Goal: Check status: Check status

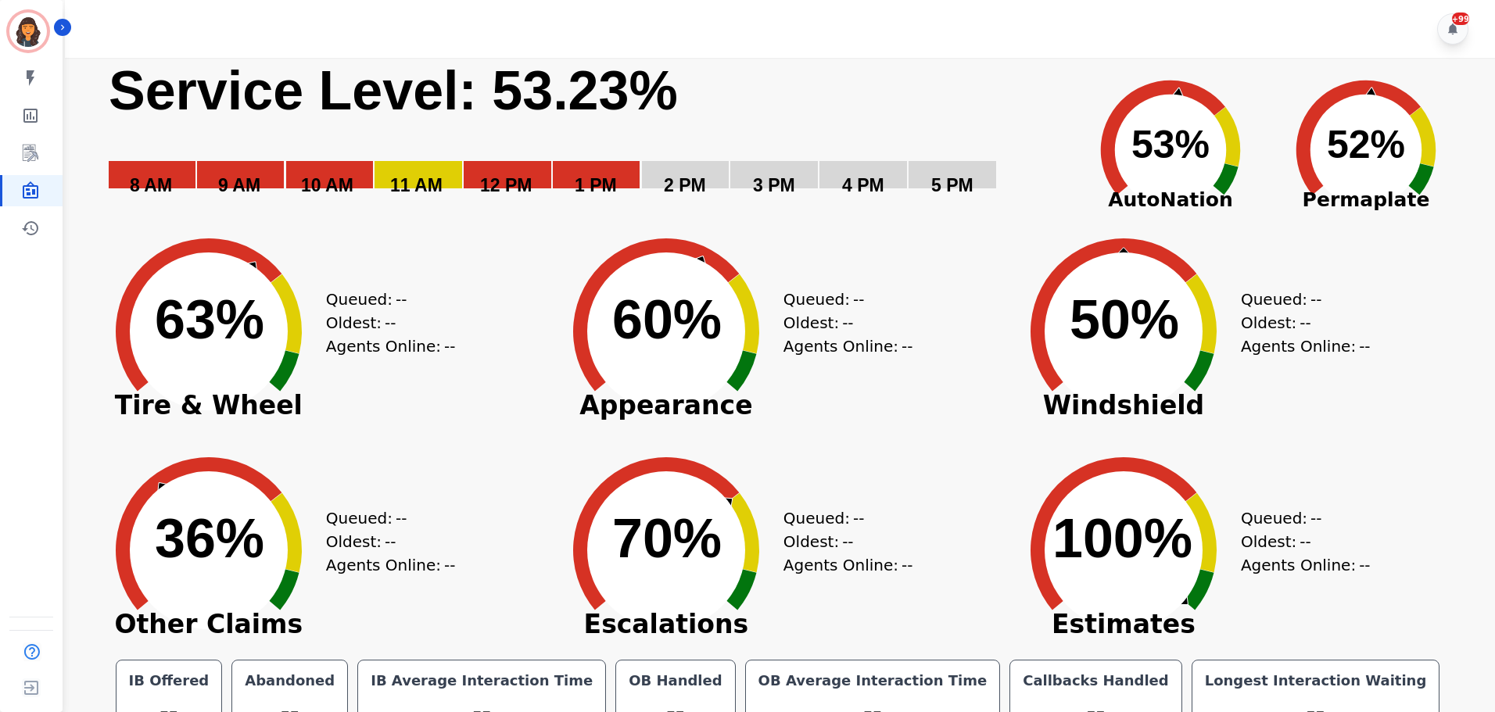
scroll to position [35, 0]
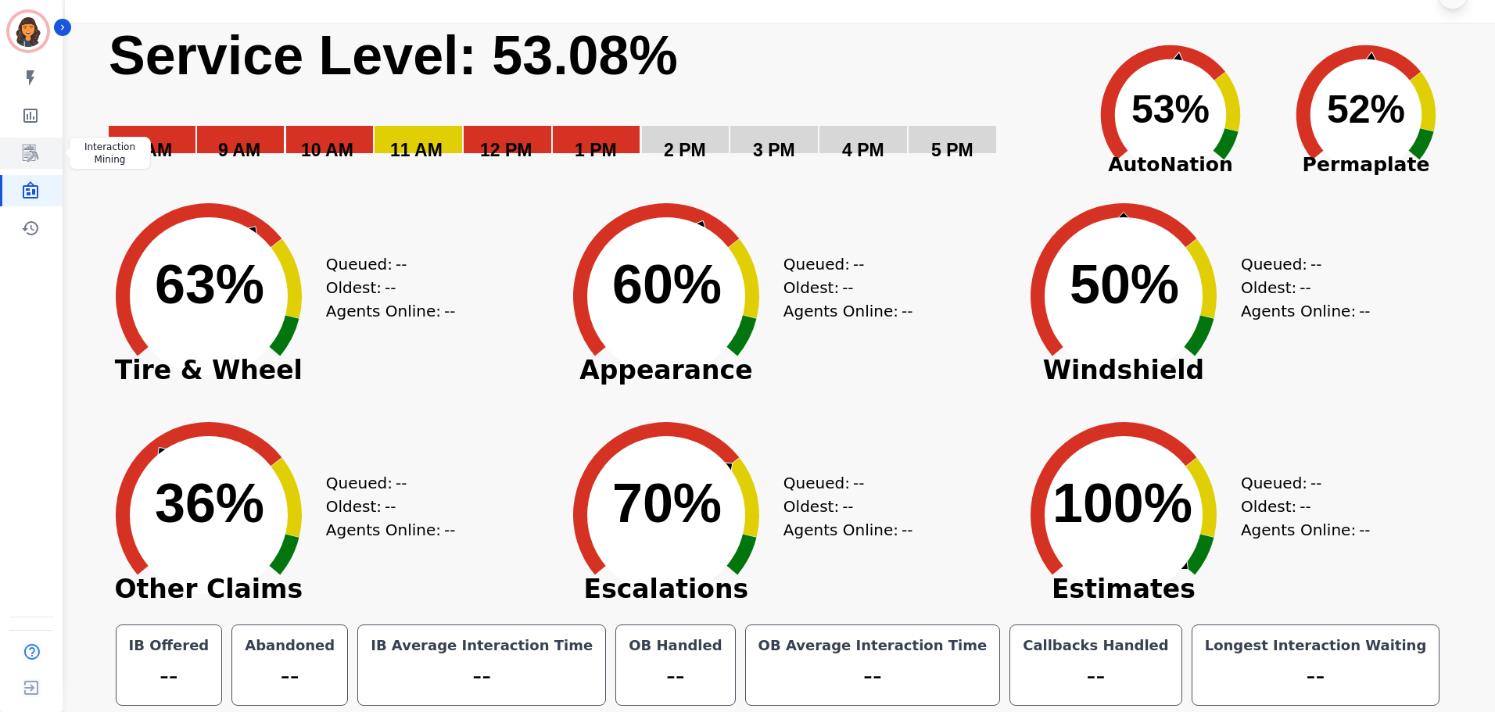
click at [34, 159] on icon "Sidebar" at bounding box center [30, 153] width 19 height 19
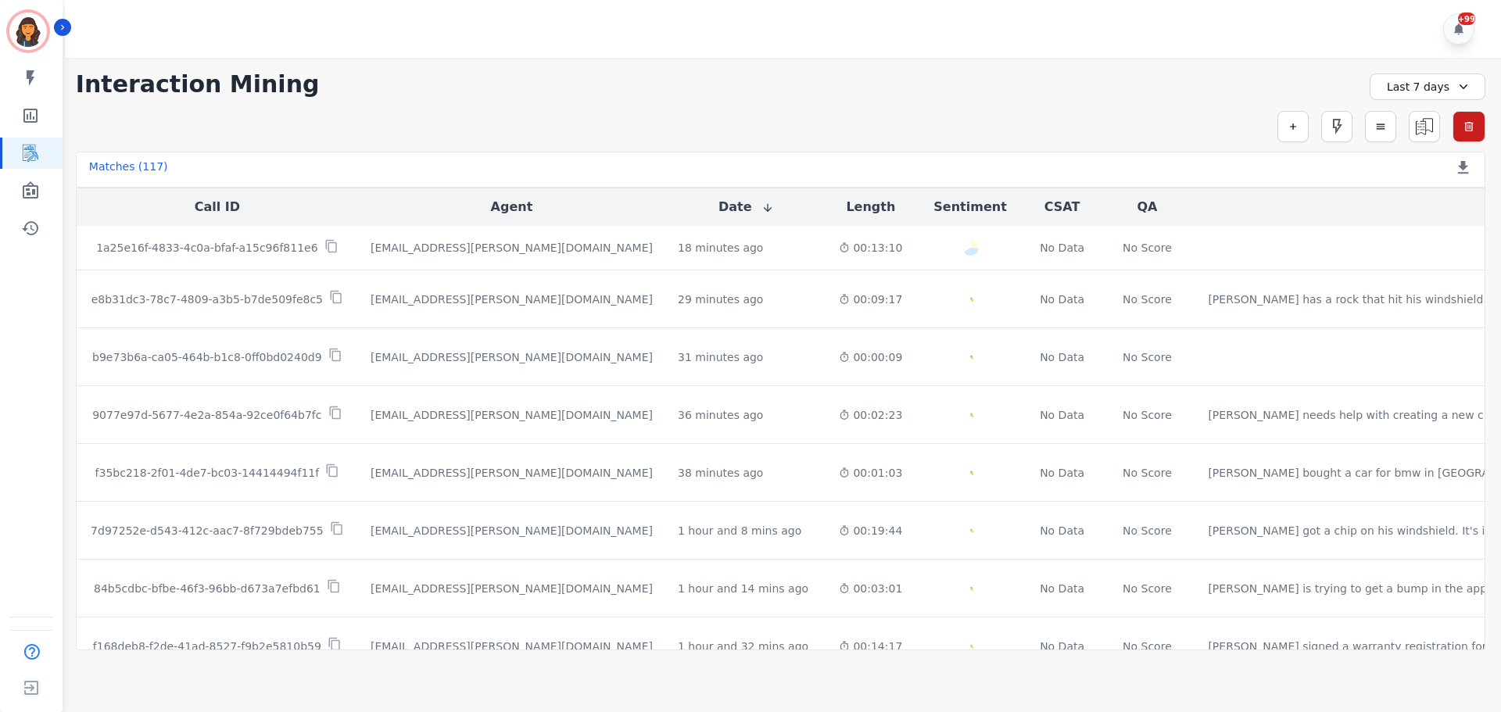
click at [1429, 93] on div "Last 7 days" at bounding box center [1428, 87] width 116 height 27
click at [1440, 138] on li "[DATE]" at bounding box center [1438, 142] width 78 height 16
click at [29, 196] on icon "Sidebar" at bounding box center [30, 190] width 19 height 19
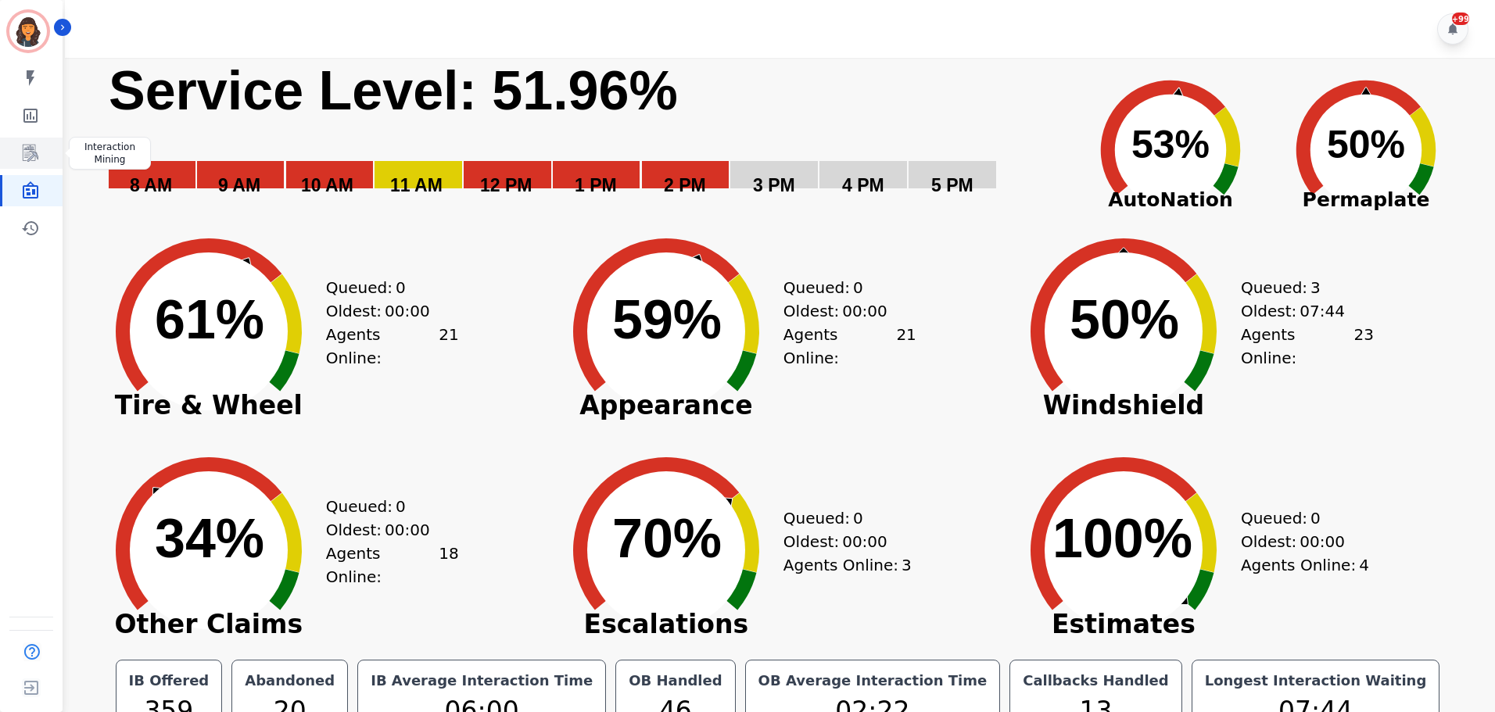
click at [22, 148] on icon "Sidebar" at bounding box center [30, 153] width 19 height 19
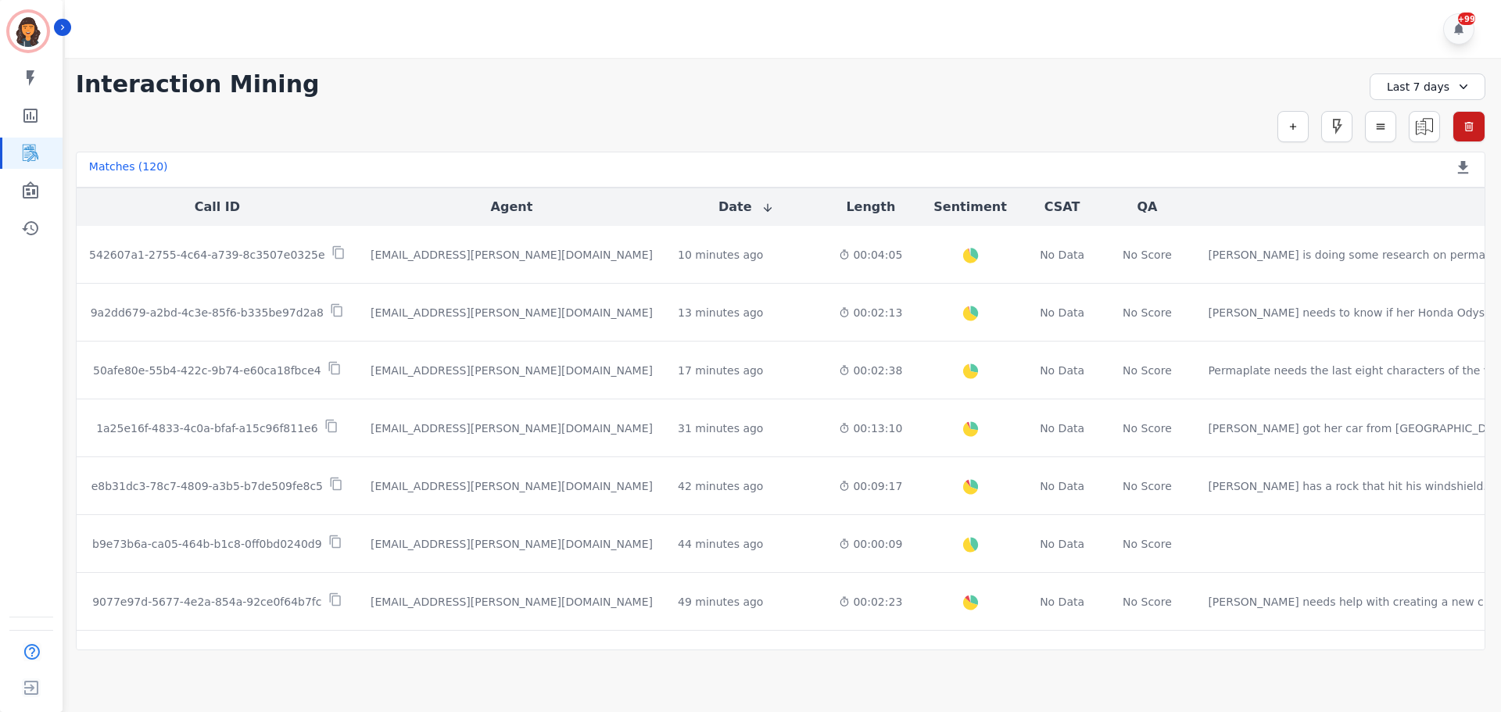
click at [1457, 90] on icon at bounding box center [1464, 87] width 16 height 16
click at [1439, 138] on li "[DATE]" at bounding box center [1438, 142] width 78 height 16
click at [19, 195] on link "Sidebar" at bounding box center [32, 190] width 60 height 31
